Goal: Navigation & Orientation: Find specific page/section

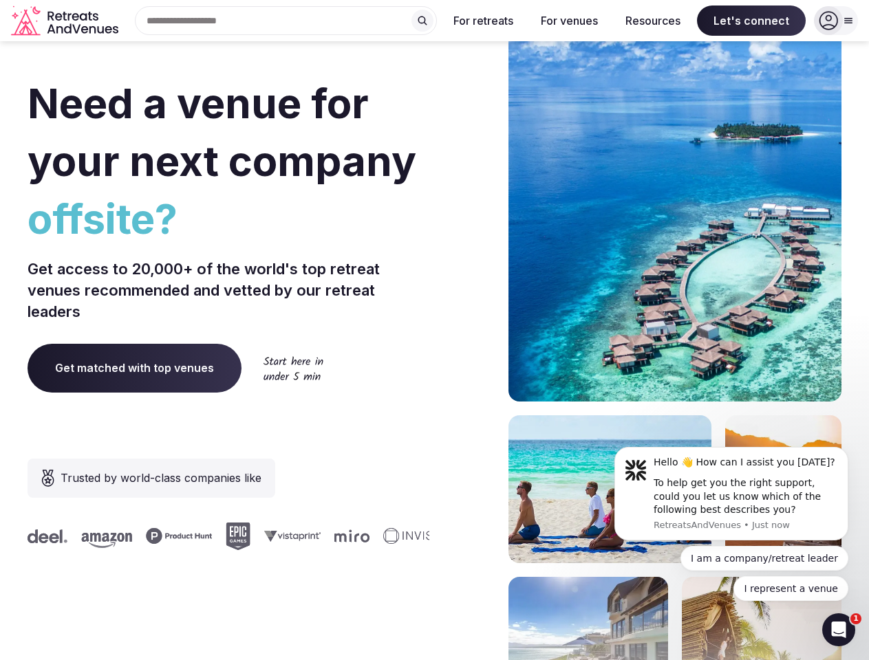
click at [434, 330] on div "Need a venue for your next company offsite? Get access to 20,000+ of the world'…" at bounding box center [435, 411] width 814 height 829
click at [286, 21] on div "Search Popular Destinations [GEOGRAPHIC_DATA], [GEOGRAPHIC_DATA] [GEOGRAPHIC_DA…" at bounding box center [280, 20] width 313 height 29
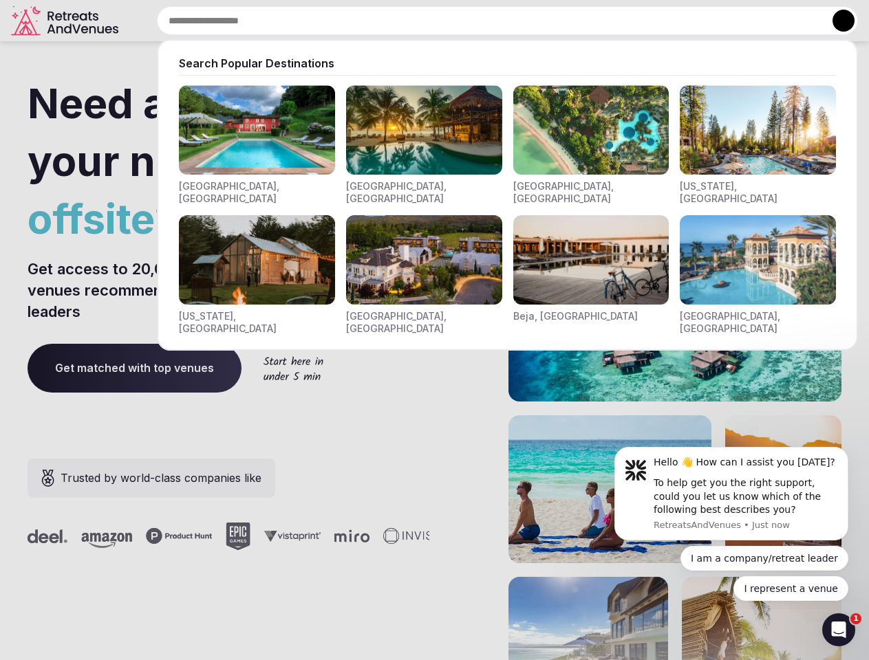
click at [422, 21] on input "text" at bounding box center [507, 20] width 701 height 29
click at [483, 21] on input "text" at bounding box center [507, 20] width 701 height 29
click at [569, 21] on input "text" at bounding box center [507, 20] width 701 height 29
click at [653, 21] on input "text" at bounding box center [507, 20] width 701 height 29
click at [751, 21] on input "text" at bounding box center [507, 20] width 701 height 29
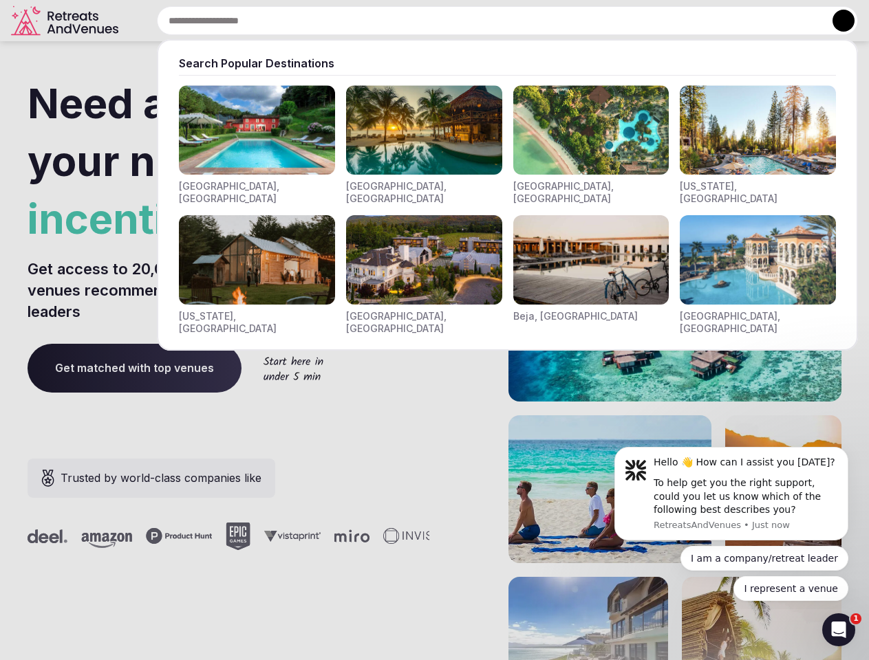
click at [836, 21] on button at bounding box center [843, 21] width 22 height 22
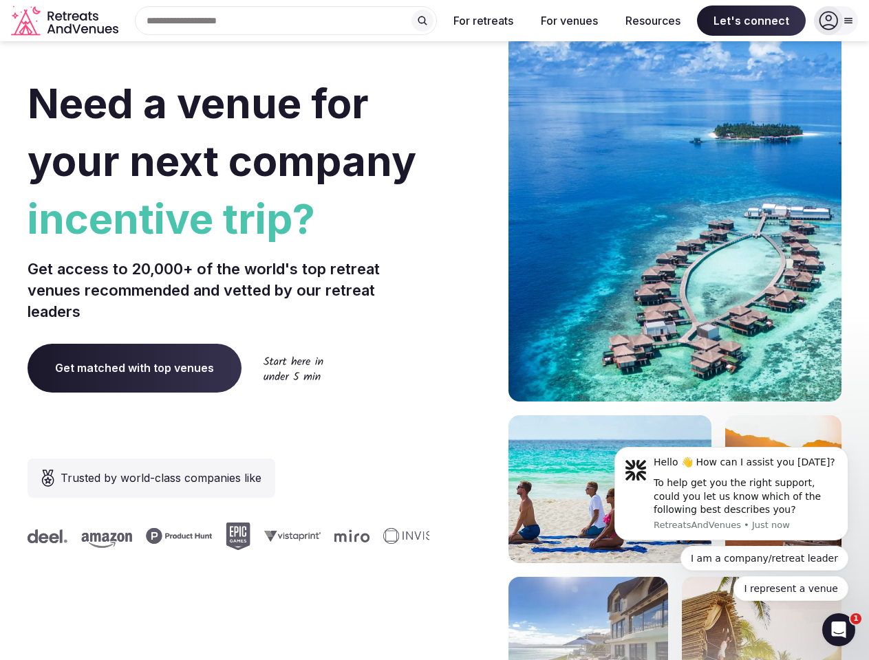
click at [731, 494] on div "To help get you the right support, could you let us know which of the following…" at bounding box center [745, 497] width 184 height 41
click at [851, 451] on section "Need a venue for your next company incentive trip? Get access to 20,000+ of the…" at bounding box center [434, 411] width 869 height 829
